Goal: Navigation & Orientation: Find specific page/section

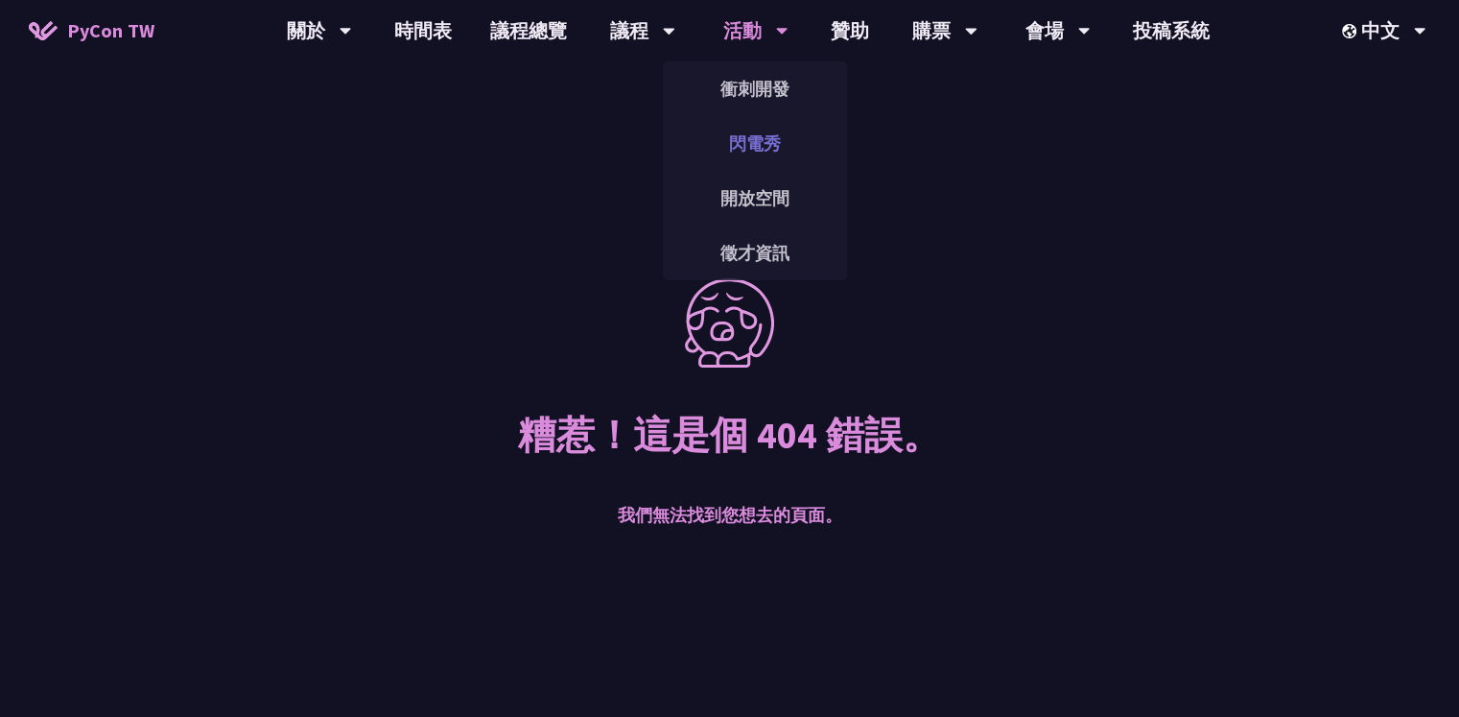
click at [744, 139] on link "閃電秀" at bounding box center [755, 143] width 184 height 45
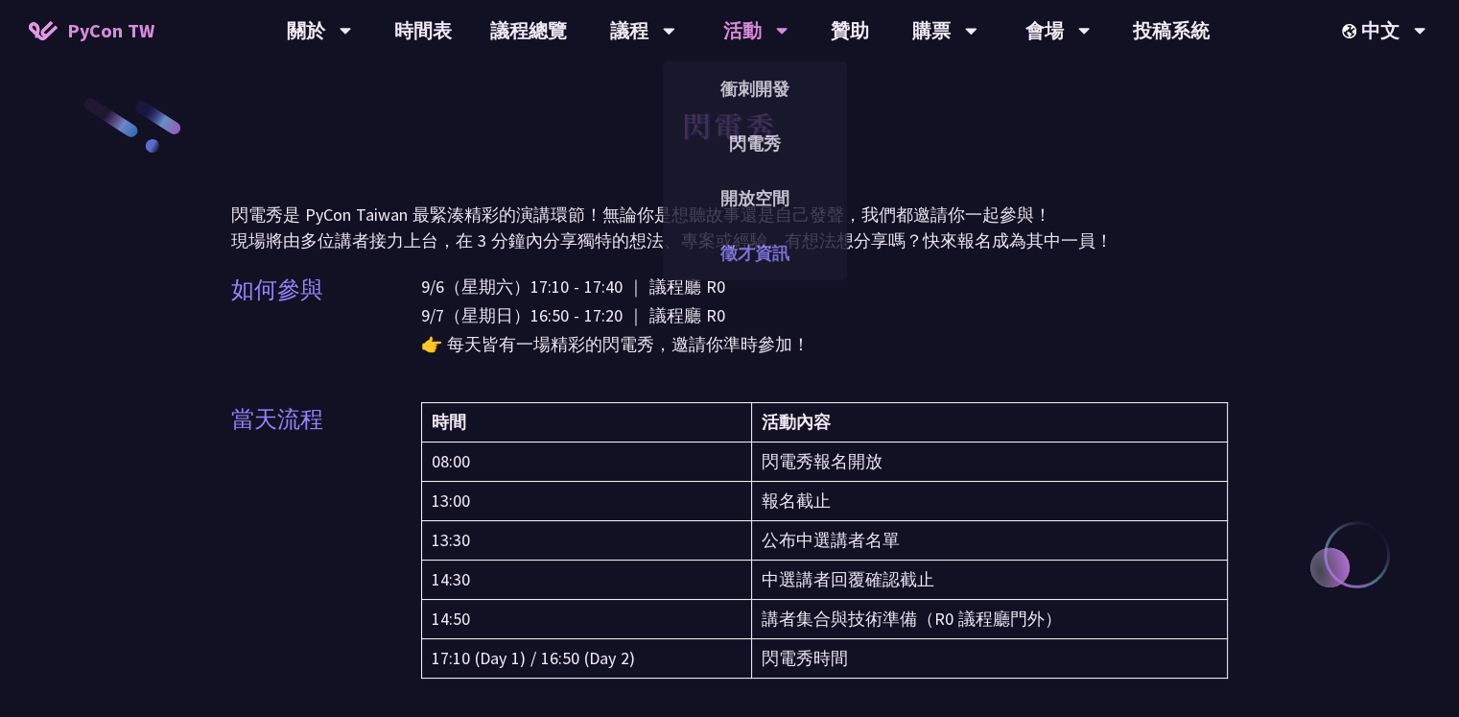
click at [759, 253] on link "徵才資訊" at bounding box center [755, 252] width 184 height 45
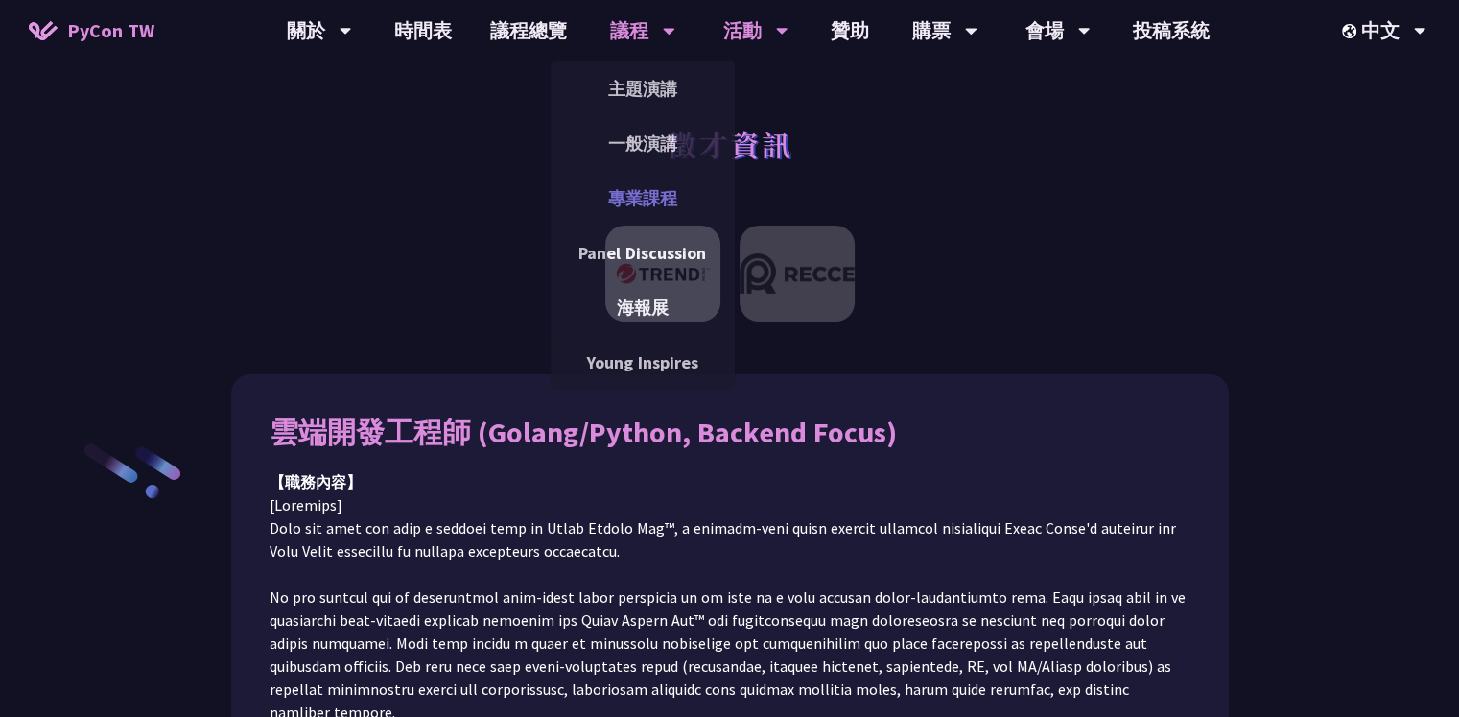
click at [658, 195] on link "專業課程" at bounding box center [643, 198] width 184 height 45
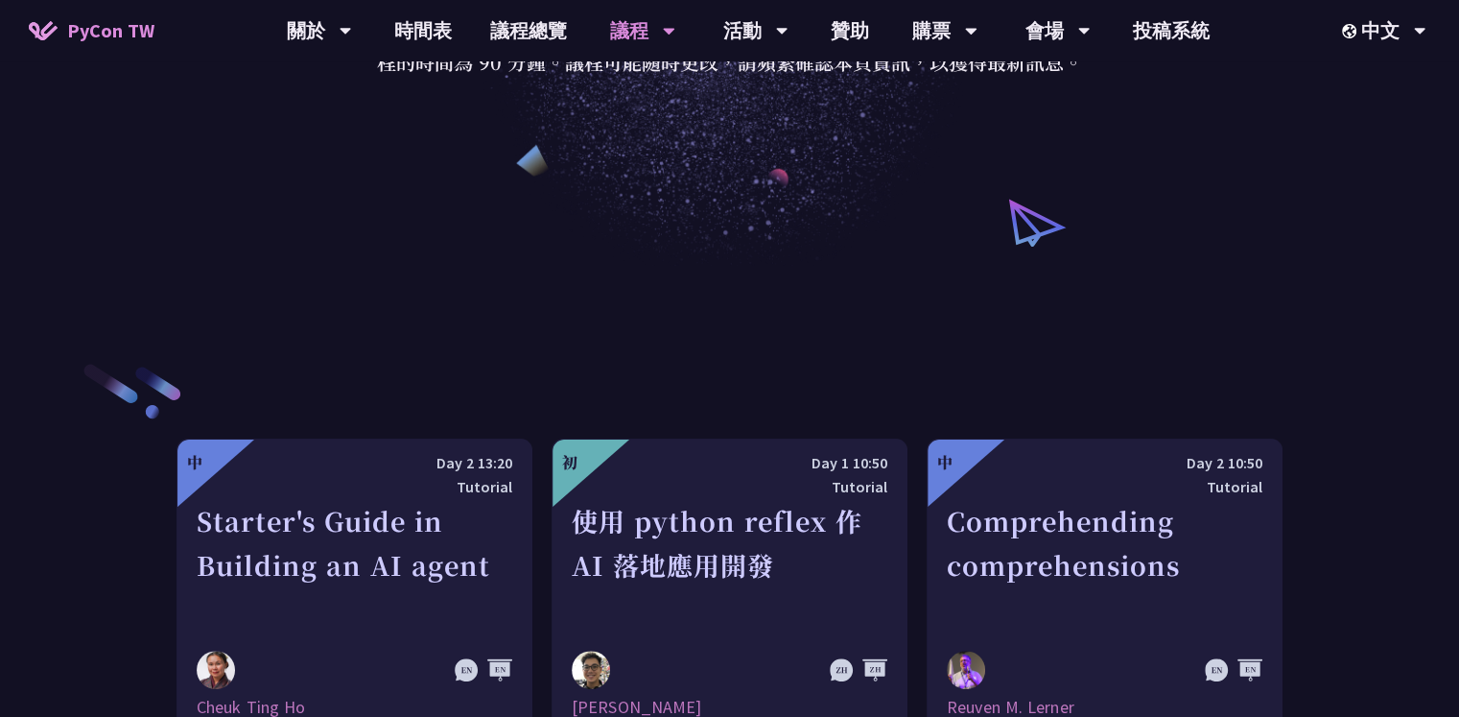
scroll to position [384, 0]
